Goal: Use online tool/utility: Utilize a website feature to perform a specific function

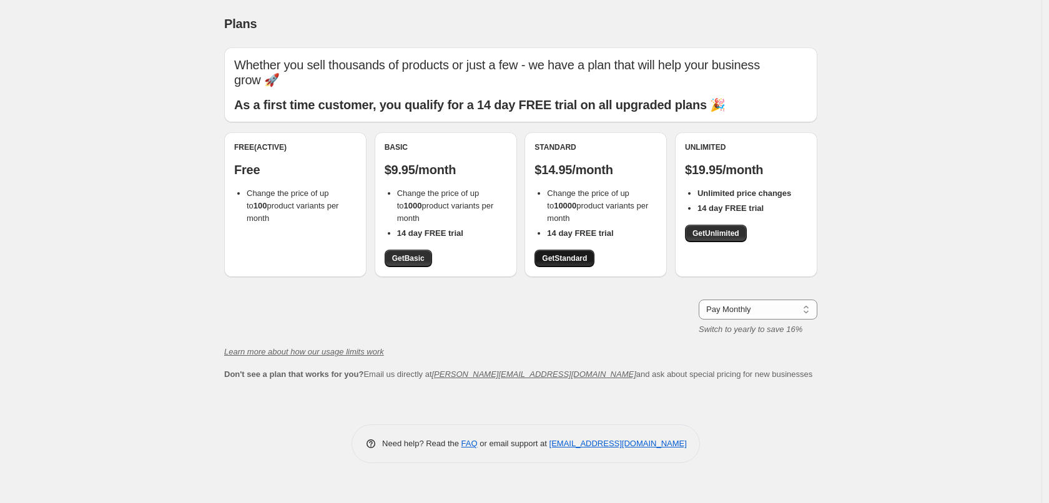
click at [559, 260] on span "Get Standard" at bounding box center [564, 259] width 45 height 10
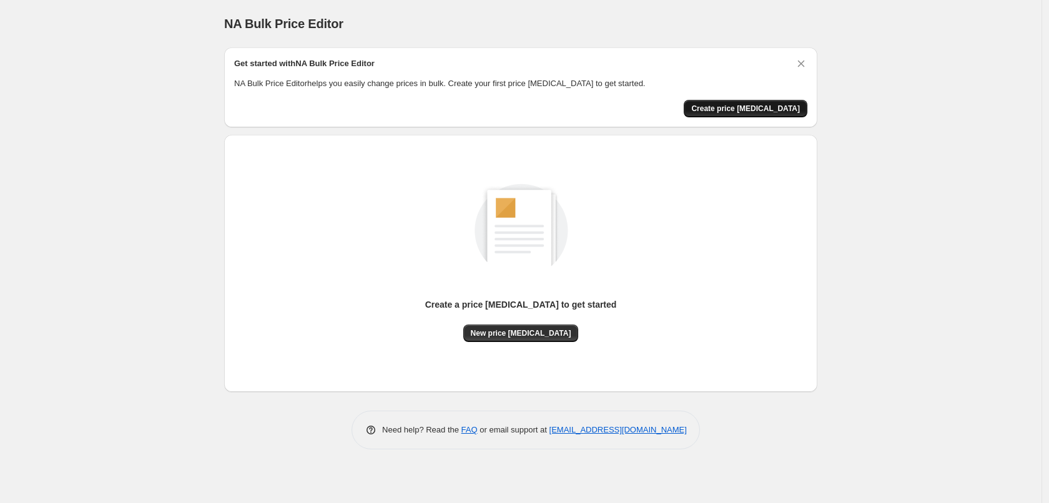
click at [775, 112] on span "Create price [MEDICAL_DATA]" at bounding box center [745, 109] width 109 height 10
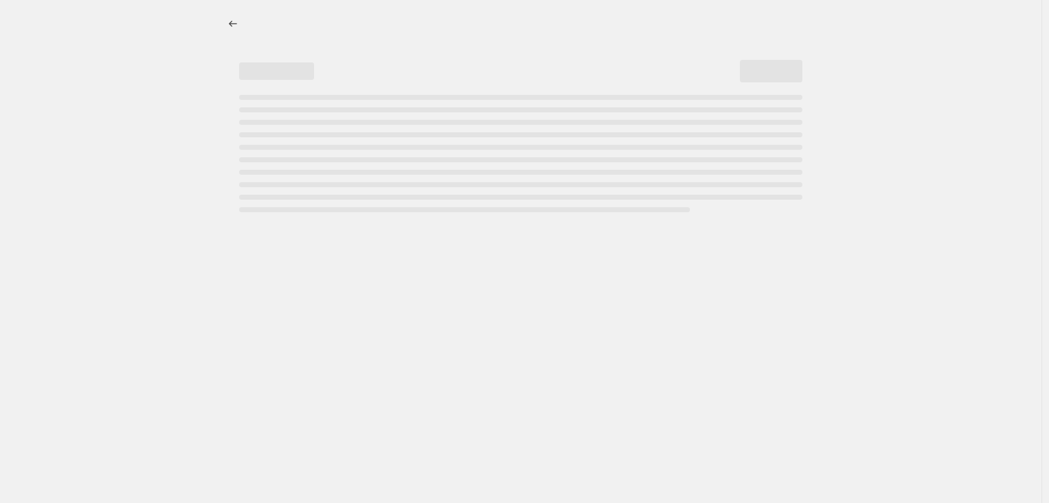
select select "percentage"
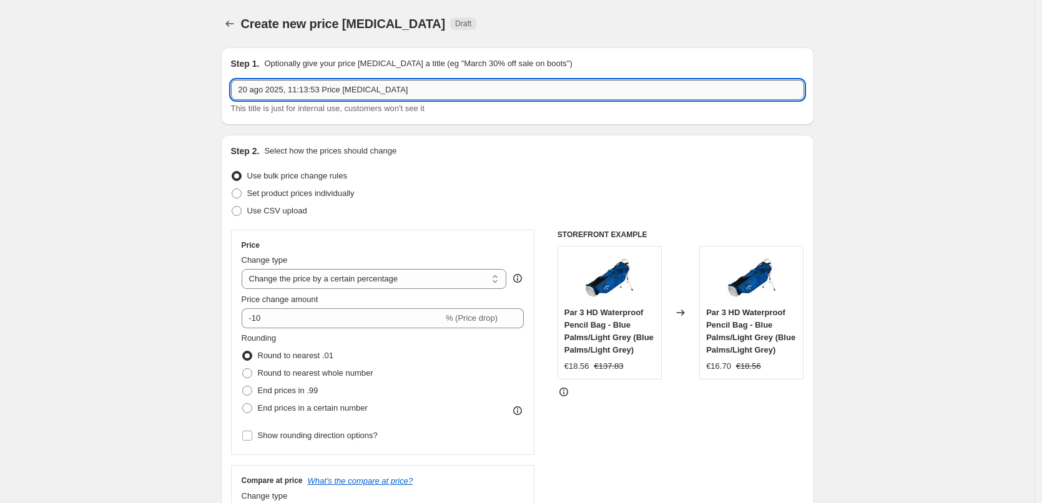
click at [419, 89] on input "20 ago 2025, 11:13:53 Price [MEDICAL_DATA]" at bounding box center [517, 90] width 573 height 20
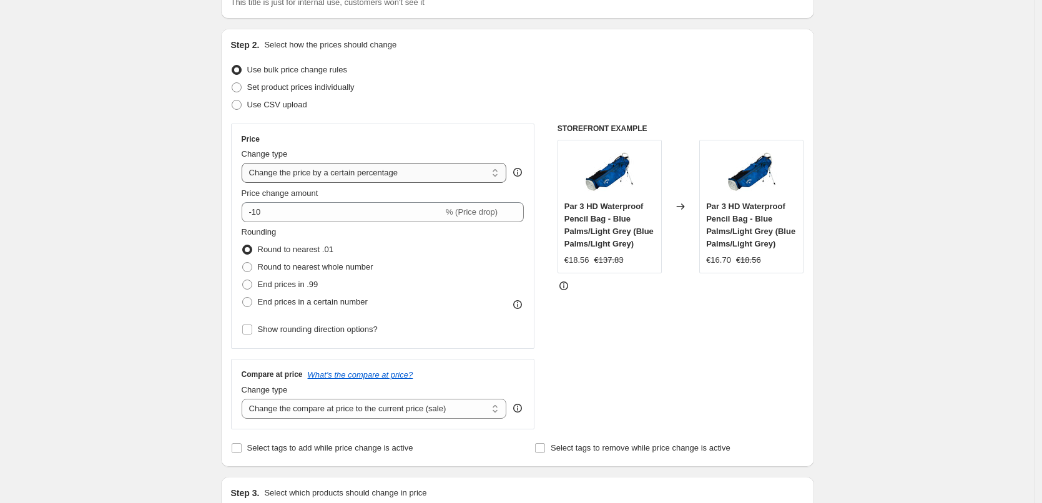
scroll to position [125, 0]
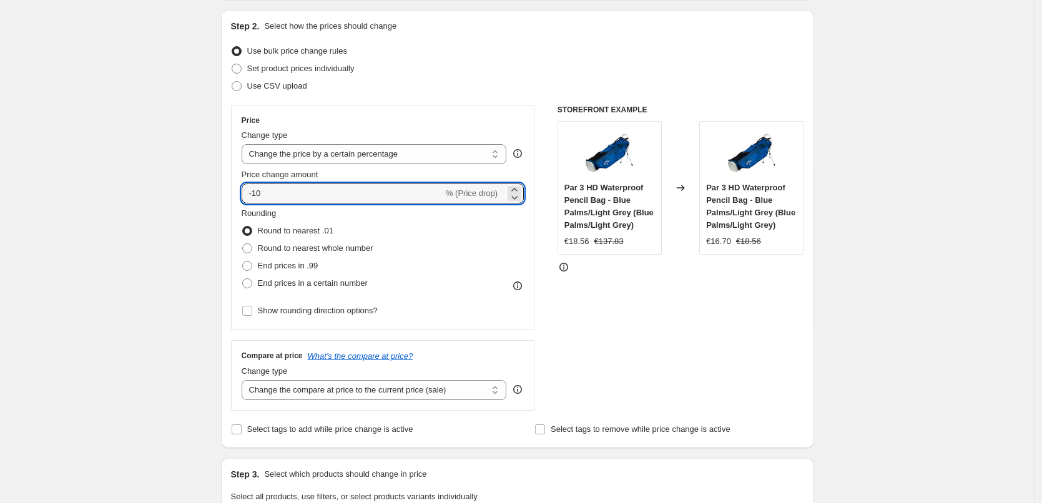
drag, startPoint x: 319, startPoint y: 195, endPoint x: 175, endPoint y: 195, distance: 144.3
click at [175, 195] on div "Create new price change job. This page is ready Create new price change job Dra…" at bounding box center [517, 505] width 1035 height 1260
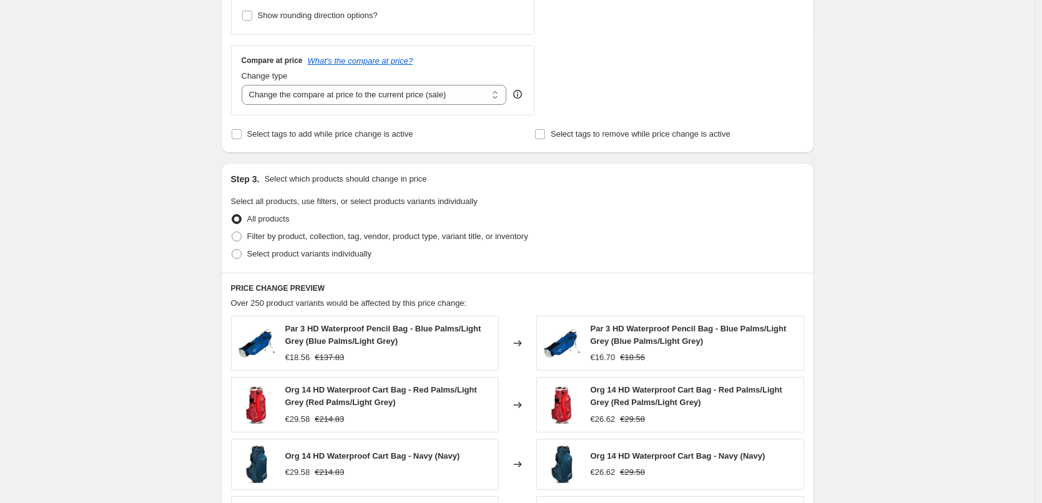
scroll to position [437, 0]
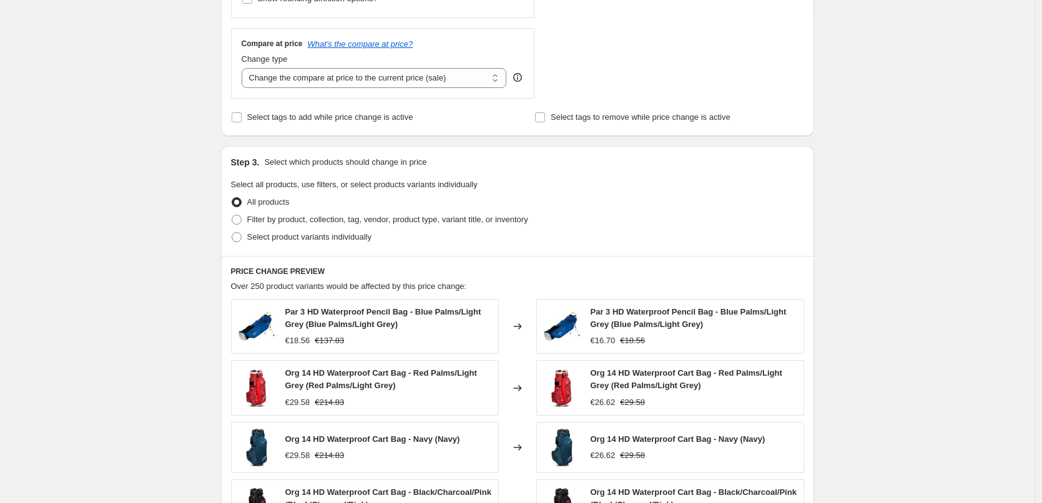
type input "-45"
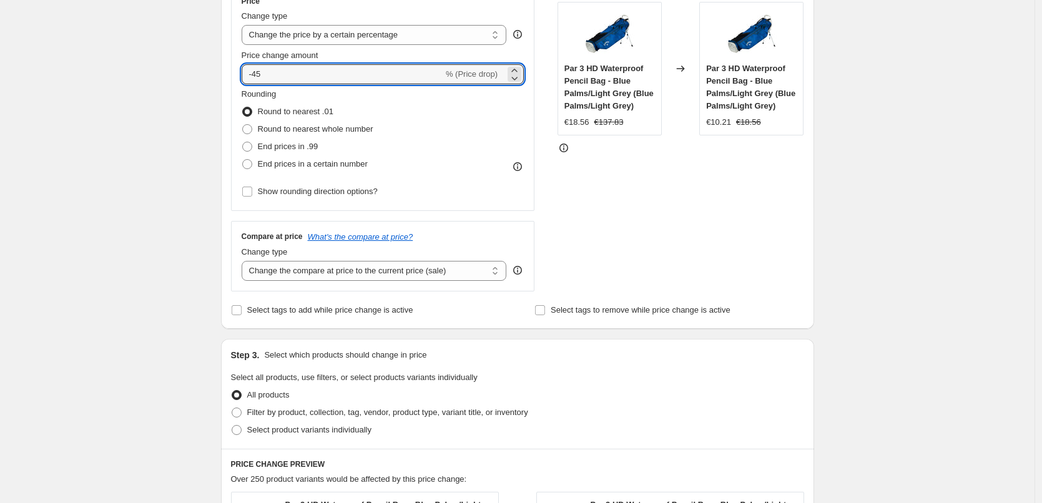
scroll to position [258, 0]
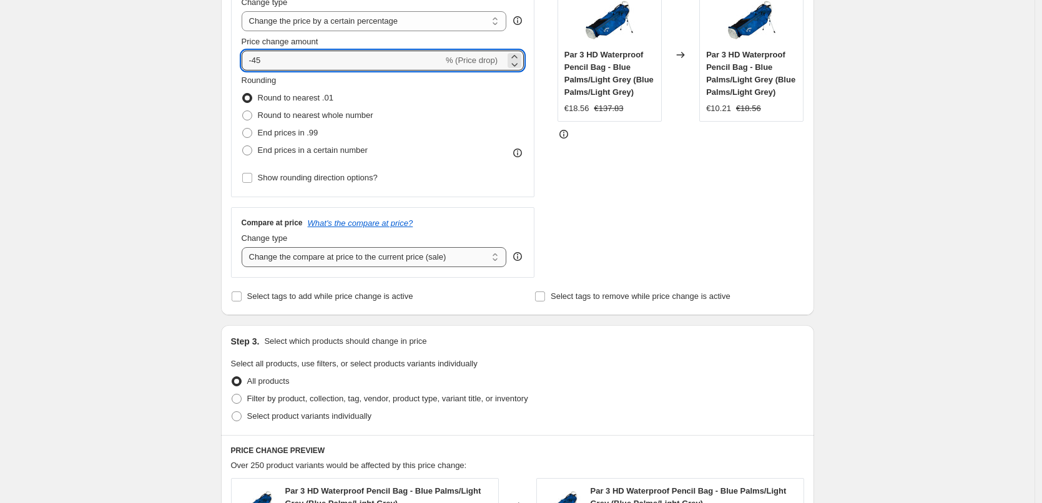
click at [398, 258] on select "Change the compare at price to the current price (sale) Change the compare at p…" at bounding box center [374, 257] width 265 height 20
click at [359, 252] on select "Change the compare at price to the current price (sale) Change the compare at p…" at bounding box center [374, 257] width 265 height 20
select select "percentage"
click at [245, 247] on select "Change the compare at price to the current price (sale) Change the compare at p…" at bounding box center [374, 257] width 265 height 20
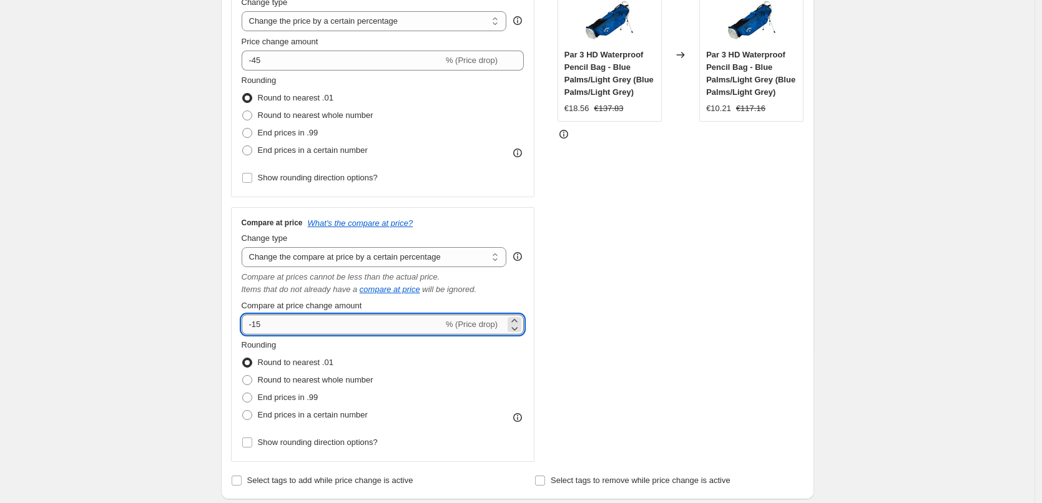
drag, startPoint x: 343, startPoint y: 322, endPoint x: 257, endPoint y: 318, distance: 85.7
click at [257, 318] on input "-15" at bounding box center [343, 325] width 202 height 20
type input "-45"
click at [636, 335] on div "STOREFRONT EXAMPLE Par 3 HD Waterproof Pencil Bag - Blue Palms/Light Grey (Blue…" at bounding box center [681, 217] width 247 height 490
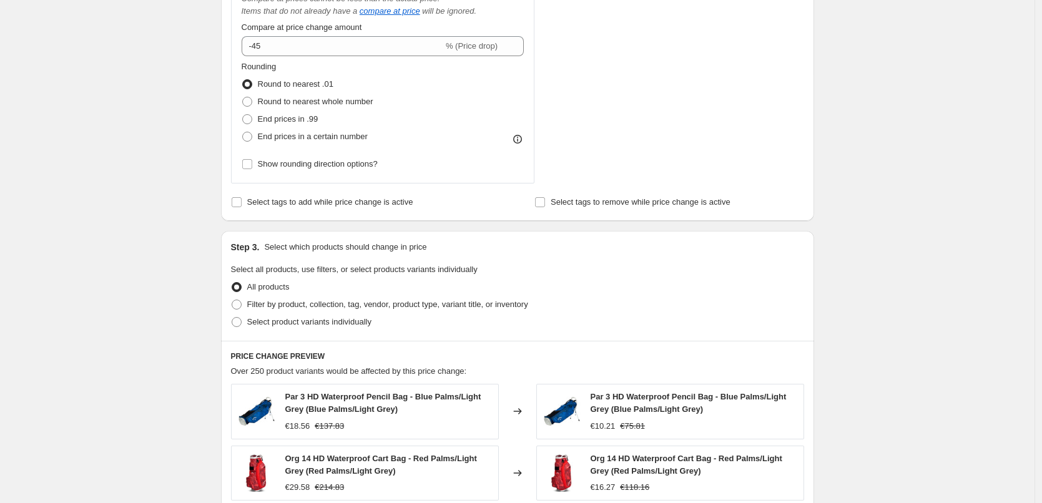
scroll to position [633, 0]
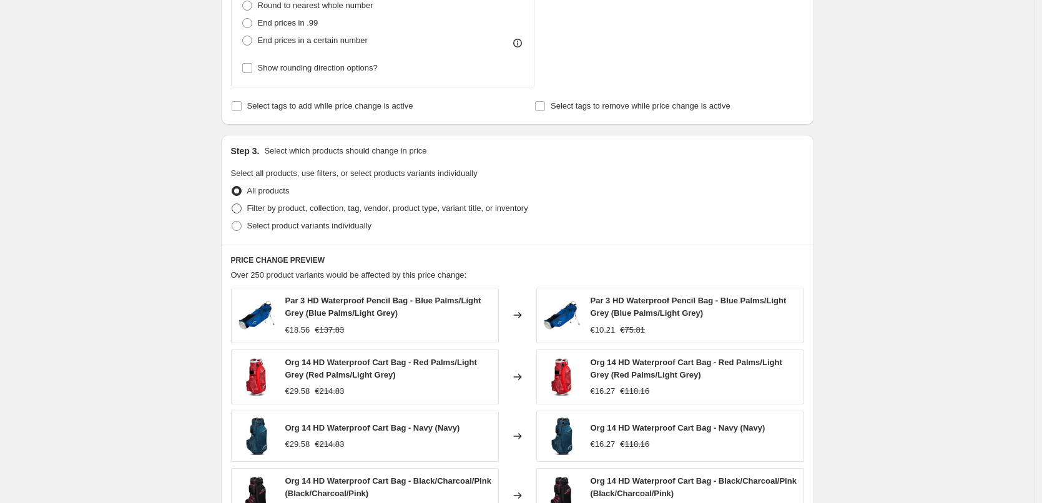
click at [335, 210] on span "Filter by product, collection, tag, vendor, product type, variant title, or inv…" at bounding box center [387, 208] width 281 height 9
click at [232, 204] on input "Filter by product, collection, tag, vendor, product type, variant title, or inv…" at bounding box center [232, 204] width 1 height 1
radio input "true"
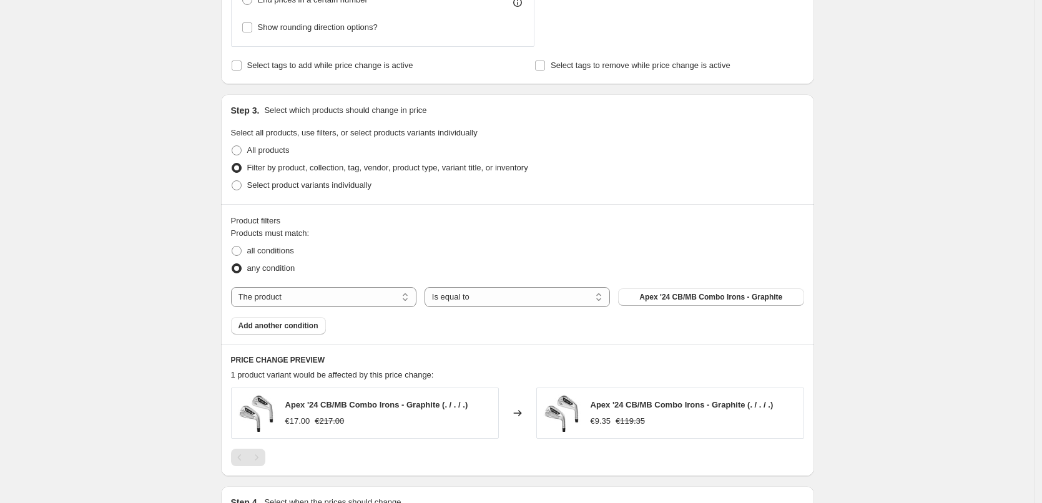
scroll to position [695, 0]
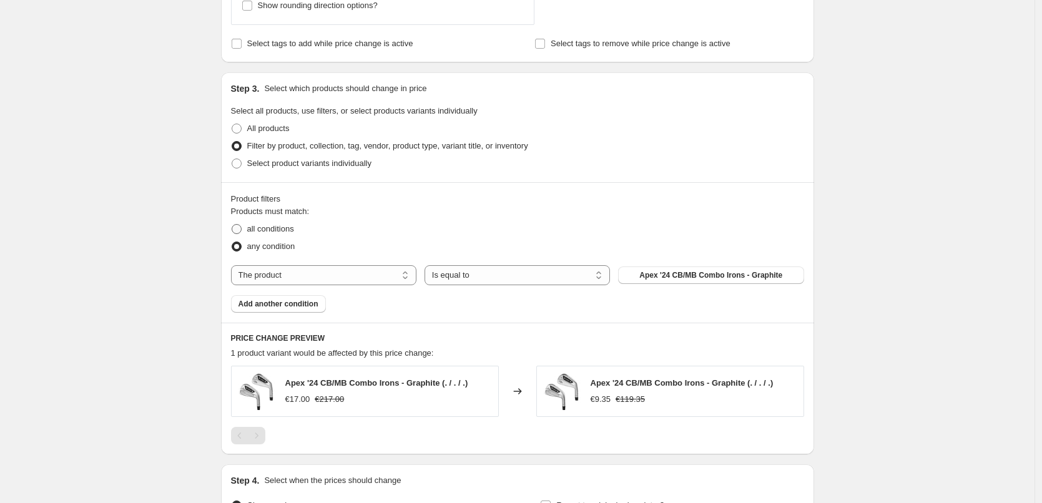
click at [275, 230] on span "all conditions" at bounding box center [270, 228] width 47 height 9
click at [232, 225] on input "all conditions" at bounding box center [232, 224] width 1 height 1
radio input "true"
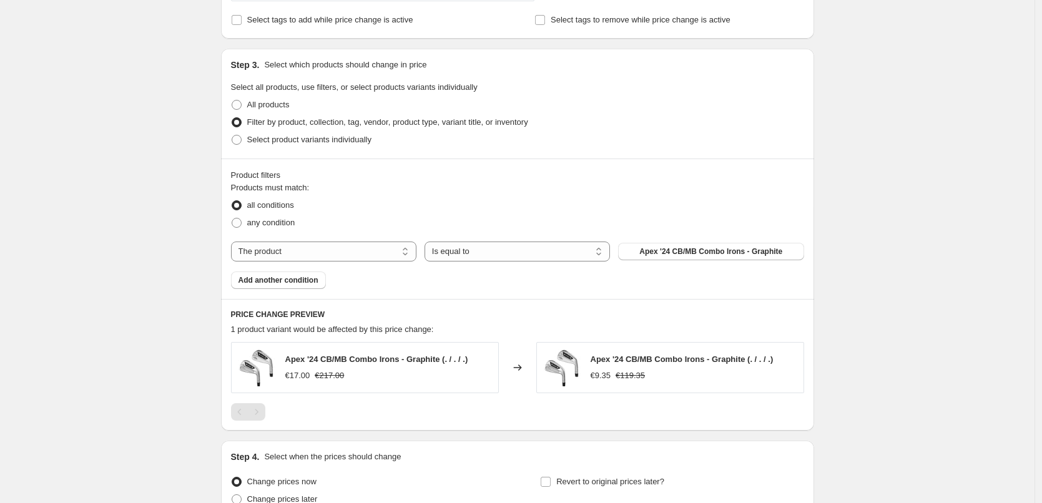
scroll to position [716, 0]
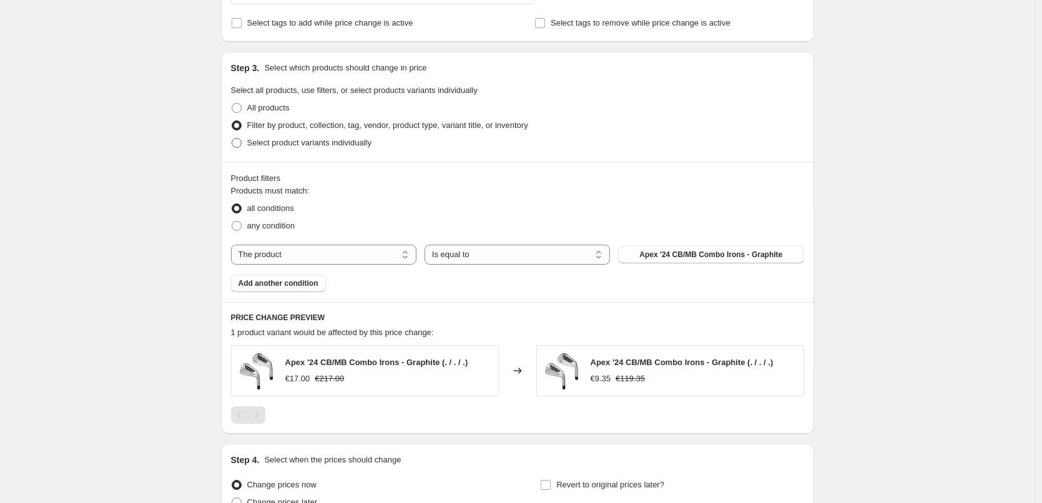
click at [357, 142] on span "Select product variants individually" at bounding box center [309, 142] width 124 height 9
click at [232, 139] on input "Select product variants individually" at bounding box center [232, 138] width 1 height 1
radio input "true"
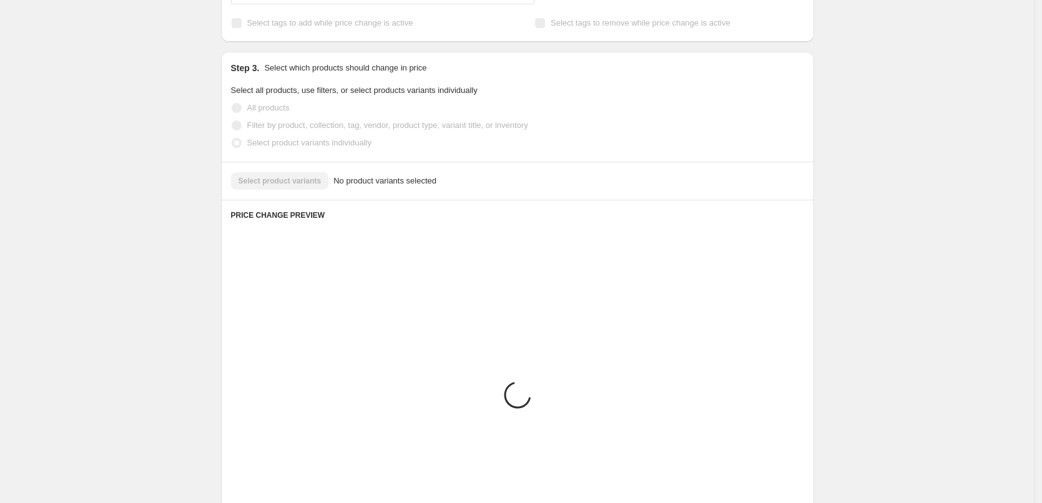
scroll to position [653, 0]
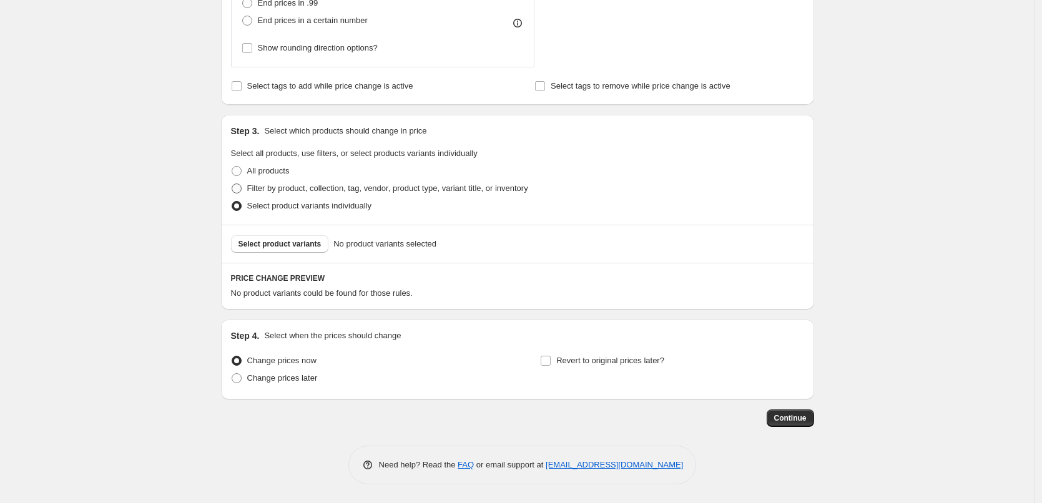
click at [334, 192] on span "Filter by product, collection, tag, vendor, product type, variant title, or inv…" at bounding box center [387, 188] width 281 height 9
click at [232, 184] on input "Filter by product, collection, tag, vendor, product type, variant title, or inv…" at bounding box center [232, 184] width 1 height 1
radio input "true"
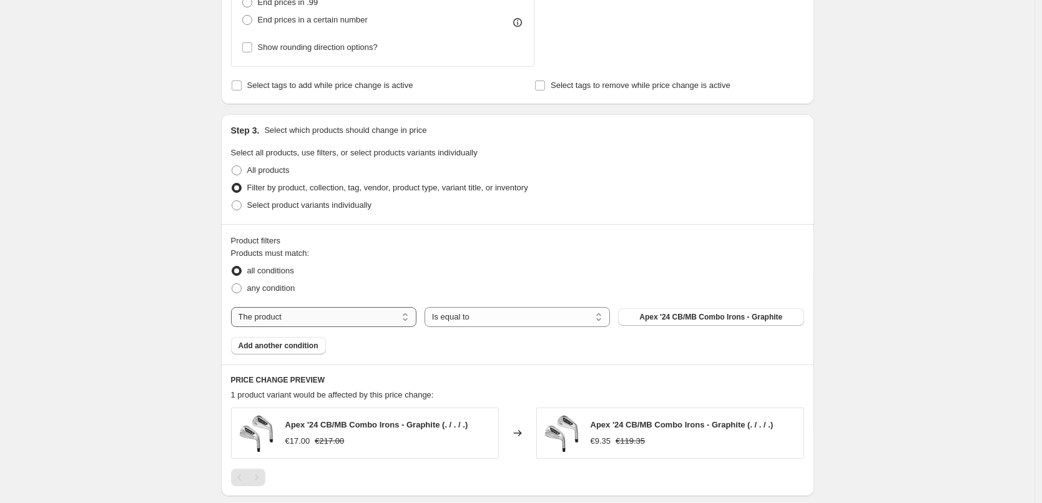
click at [352, 309] on select "The product The product's collection The product's tag The product's vendor The…" at bounding box center [324, 317] width 186 height 20
select select "collection"
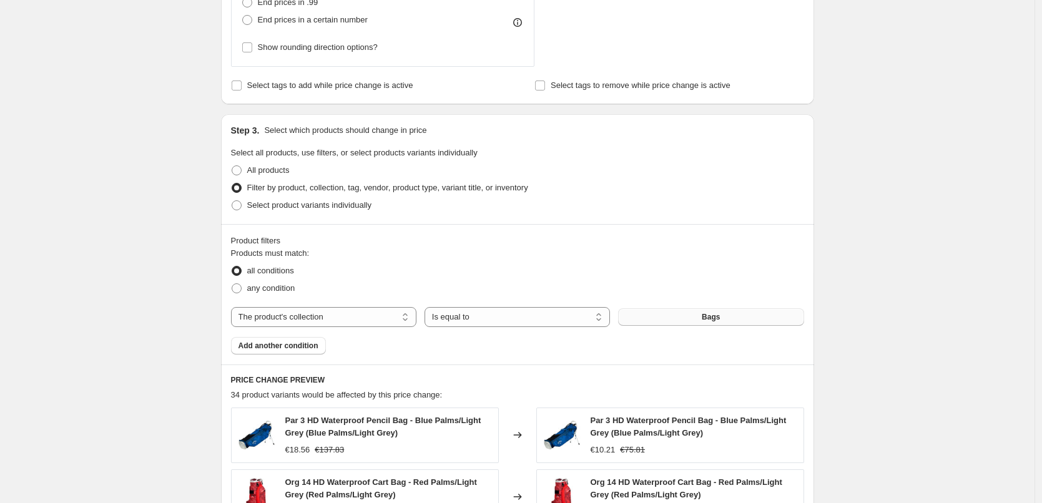
click at [696, 322] on button "Bags" at bounding box center [711, 317] width 186 height 17
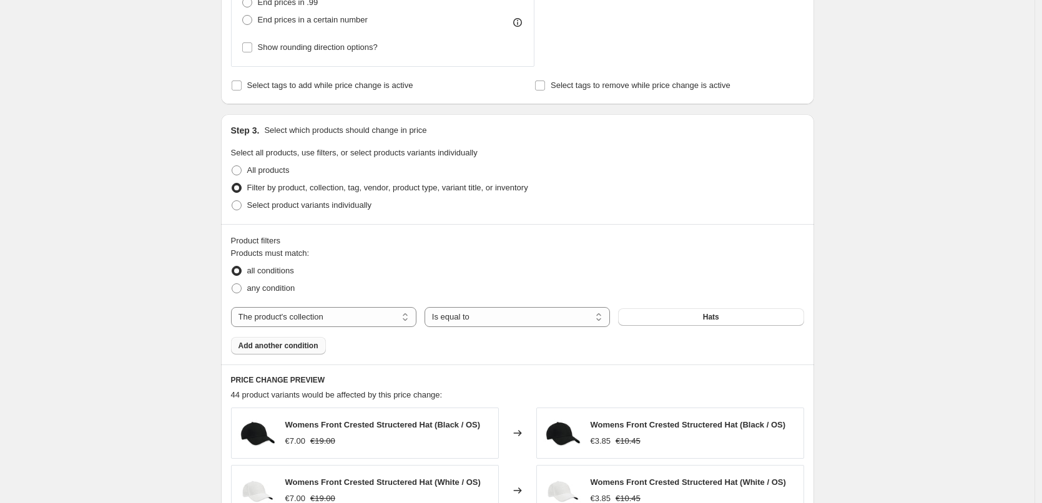
click at [309, 345] on span "Add another condition" at bounding box center [279, 346] width 80 height 10
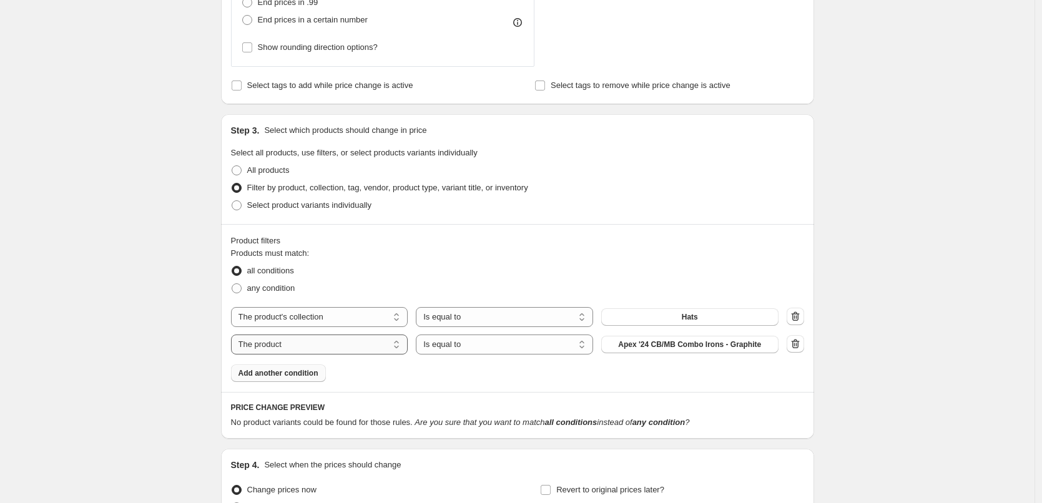
click at [337, 345] on select "The product The product's collection The product's tag The product's vendor The…" at bounding box center [319, 345] width 177 height 20
select select "collection"
click at [648, 347] on button "Bags" at bounding box center [690, 344] width 177 height 17
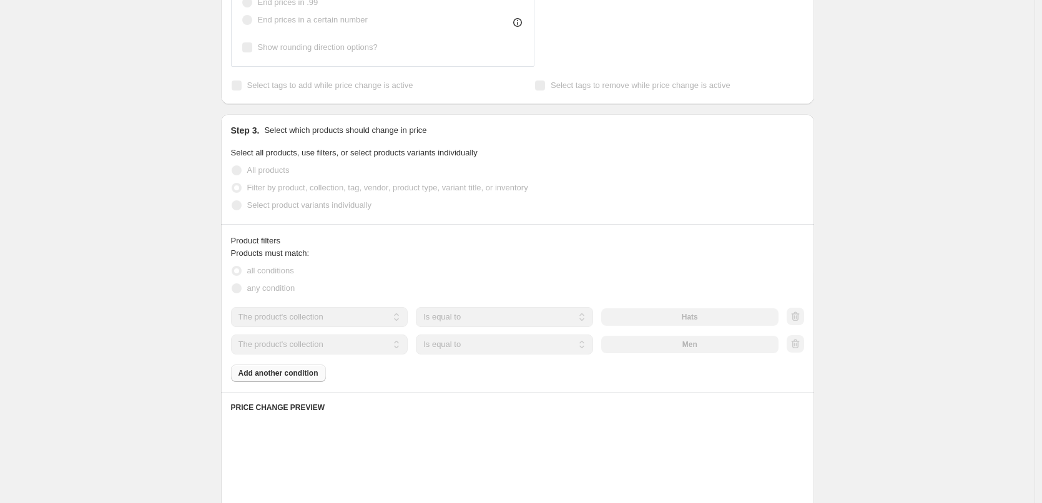
click at [296, 379] on div "Products must match: all conditions any condition The product The product's col…" at bounding box center [517, 314] width 573 height 135
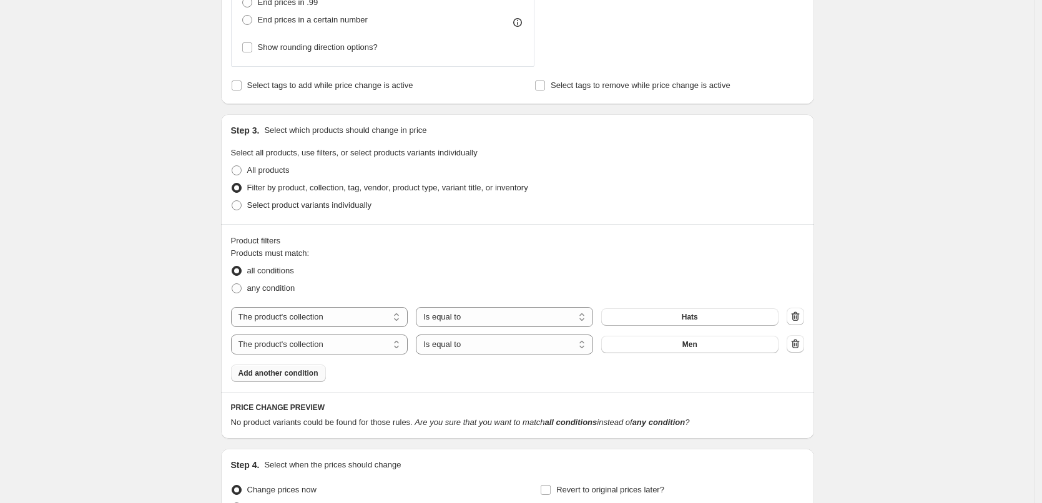
click at [301, 375] on span "Add another condition" at bounding box center [279, 374] width 80 height 10
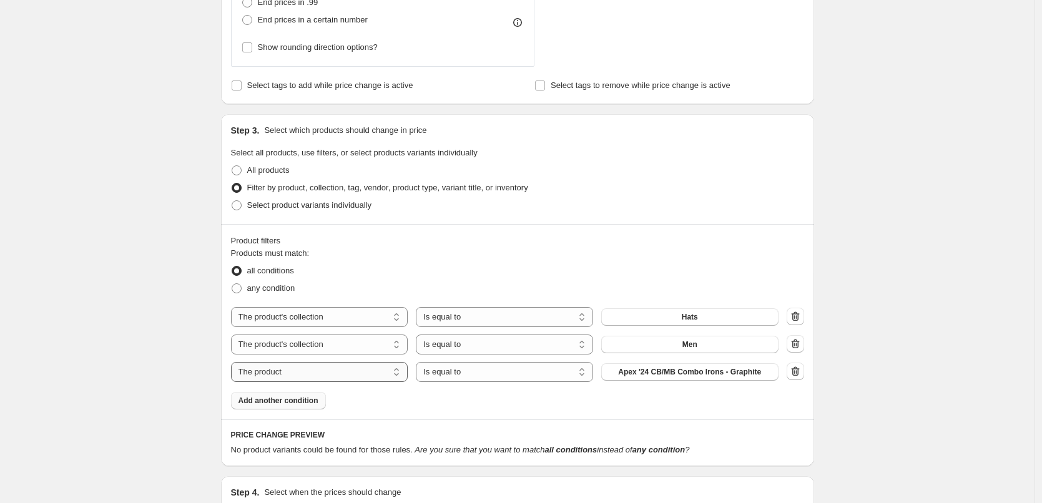
click at [364, 377] on select "The product The product's collection The product's tag The product's vendor The…" at bounding box center [319, 372] width 177 height 20
select select "collection"
click at [678, 369] on div "The product The product's collection The product's tag The product's vendor The…" at bounding box center [505, 372] width 548 height 20
click at [678, 369] on button "Bags" at bounding box center [690, 372] width 177 height 17
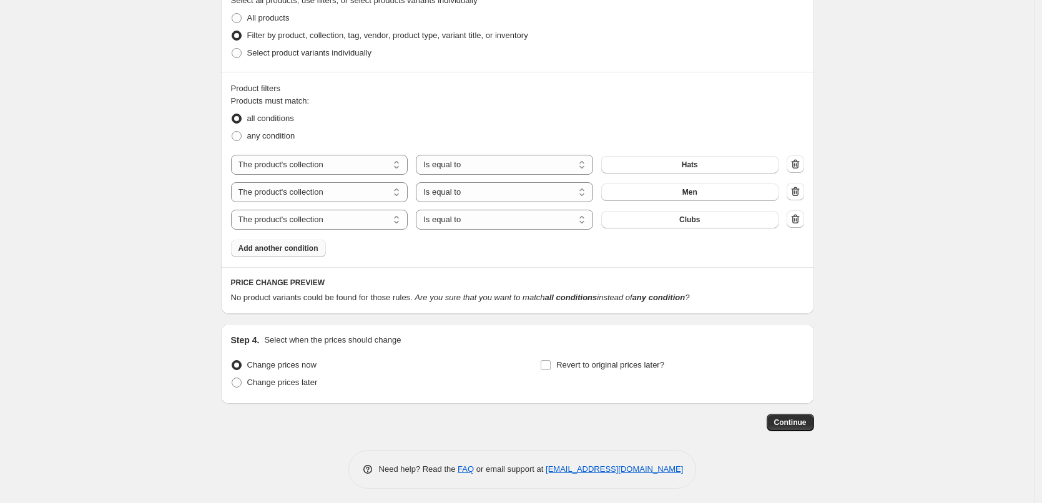
scroll to position [811, 0]
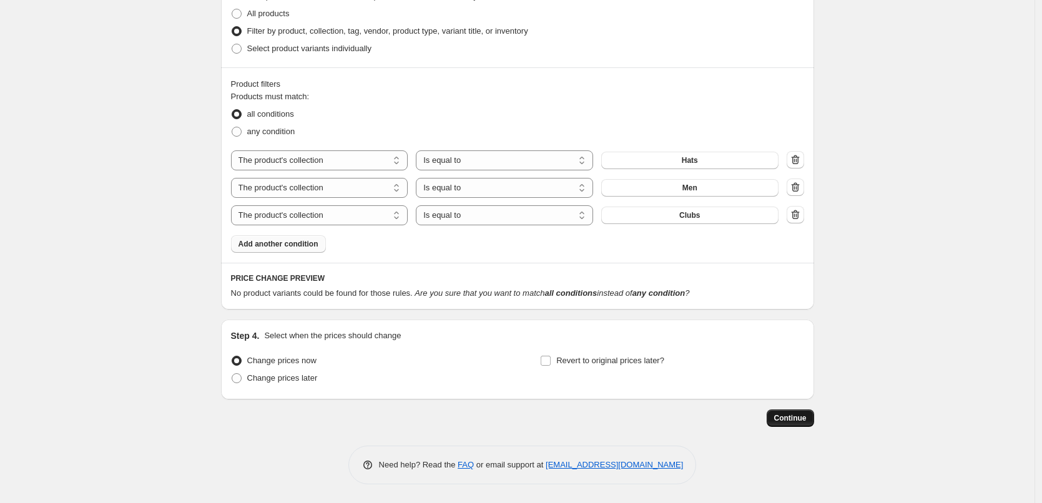
click at [804, 425] on button "Continue" at bounding box center [790, 418] width 47 height 17
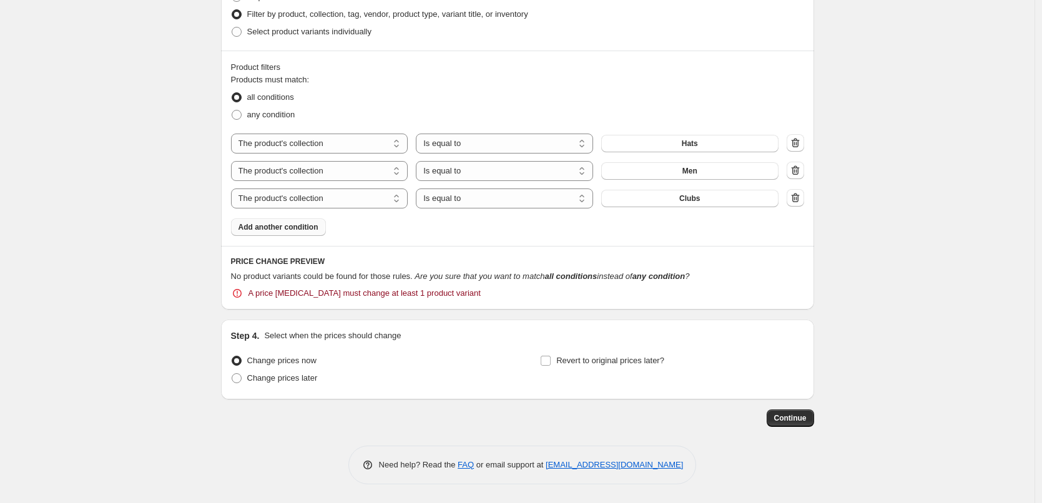
scroll to position [835, 0]
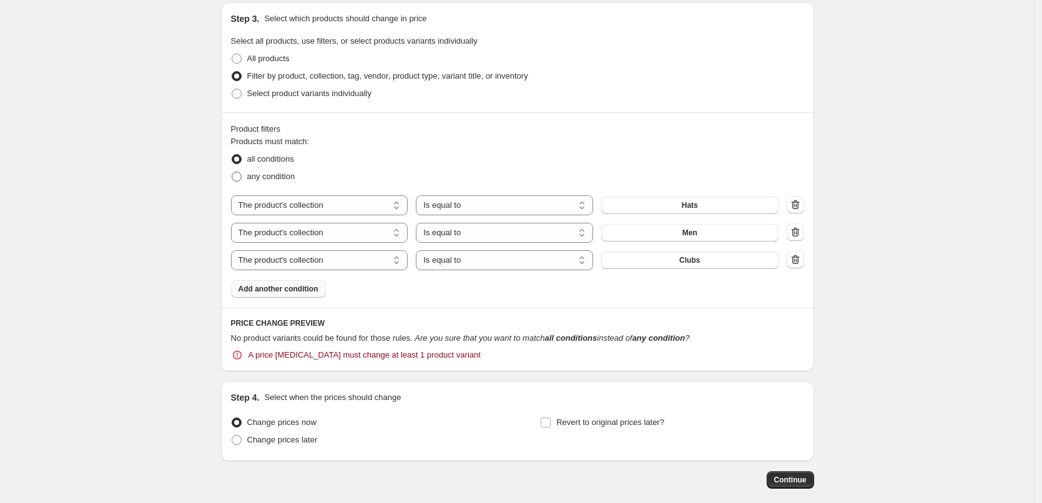
click at [289, 175] on span "any condition" at bounding box center [271, 176] width 48 height 9
click at [232, 172] on input "any condition" at bounding box center [232, 172] width 1 height 1
radio input "true"
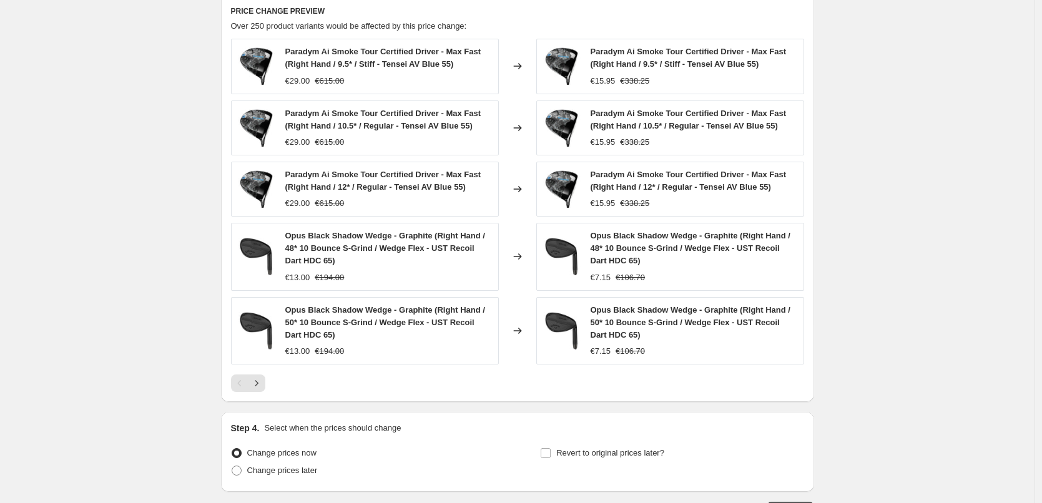
scroll to position [1171, 0]
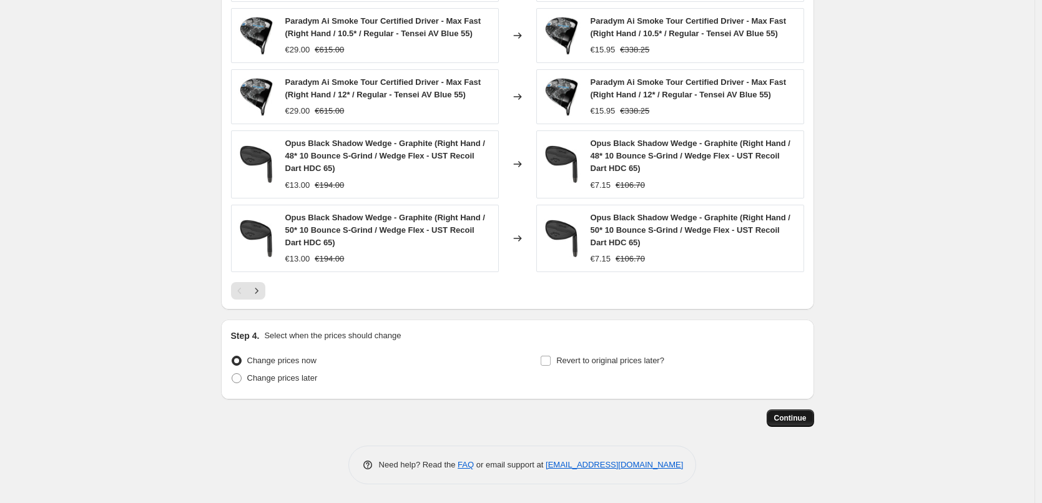
click at [790, 419] on span "Continue" at bounding box center [791, 418] width 32 height 10
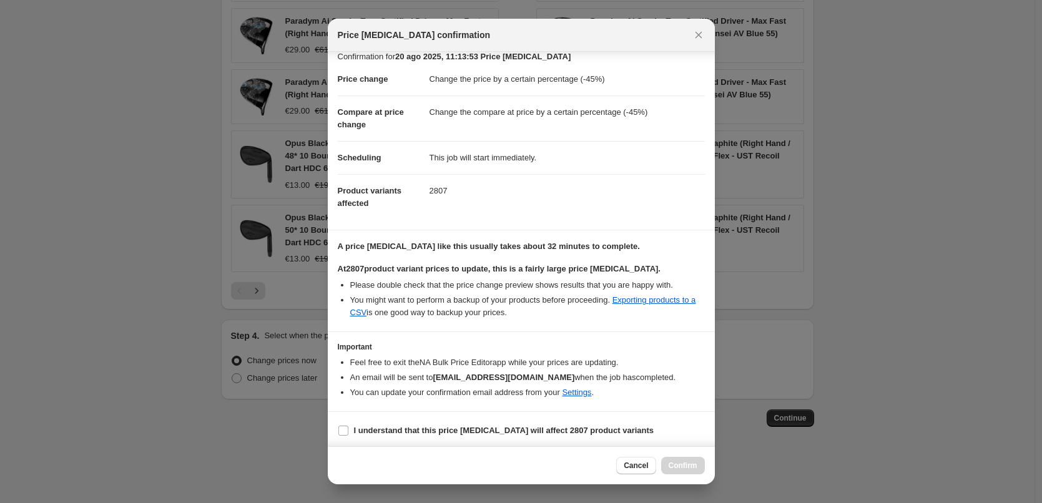
scroll to position [14, 0]
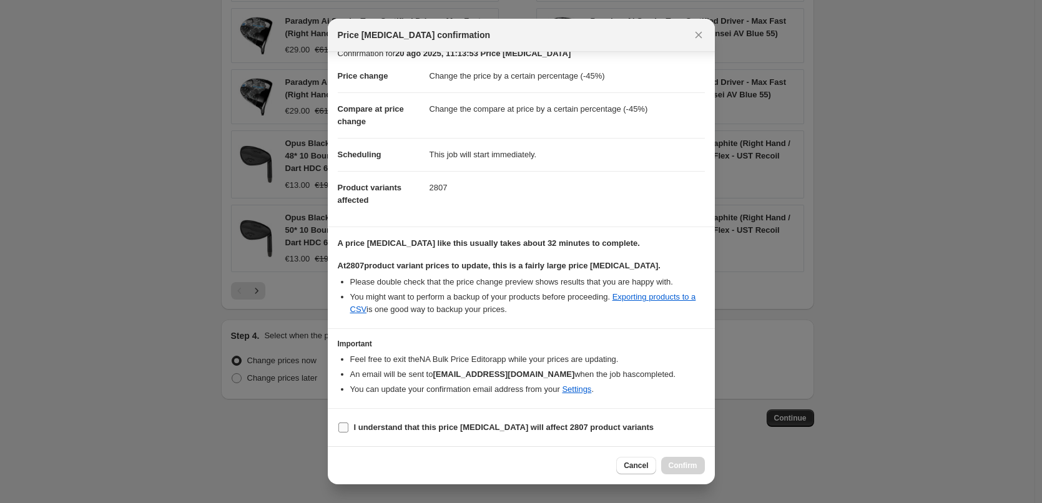
click at [549, 425] on b "I understand that this price change job will affect 2807 product variants" at bounding box center [504, 427] width 300 height 9
click at [349, 425] on input "I understand that this price change job will affect 2807 product variants" at bounding box center [344, 428] width 10 height 10
checkbox input "true"
click at [695, 470] on span "Confirm" at bounding box center [683, 466] width 29 height 10
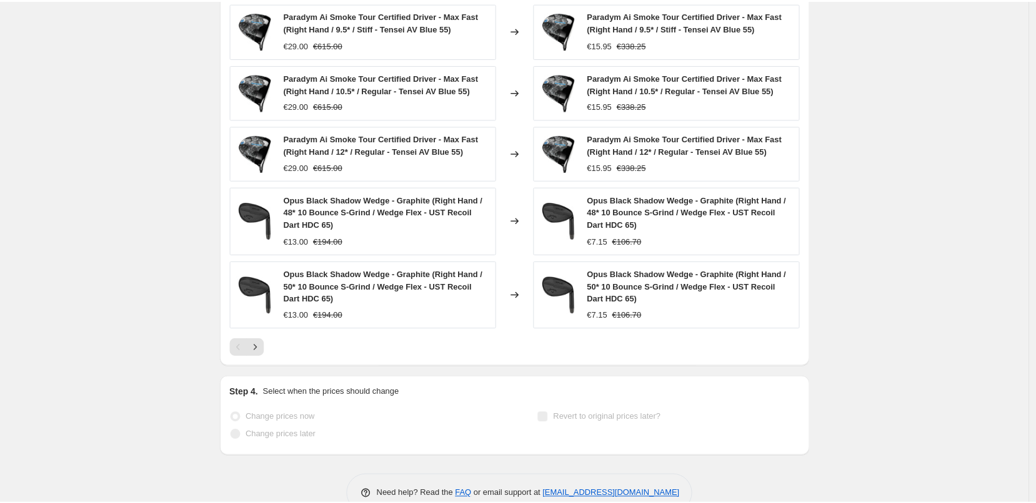
scroll to position [1203, 0]
